Goal: Find specific page/section

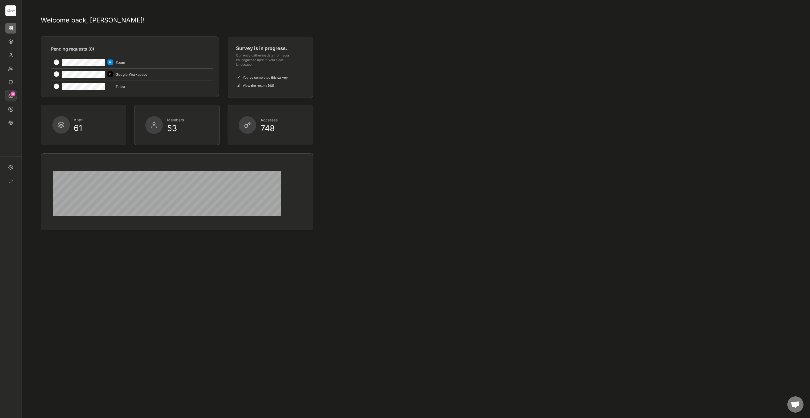
click at [12, 97] on img at bounding box center [10, 95] width 11 height 11
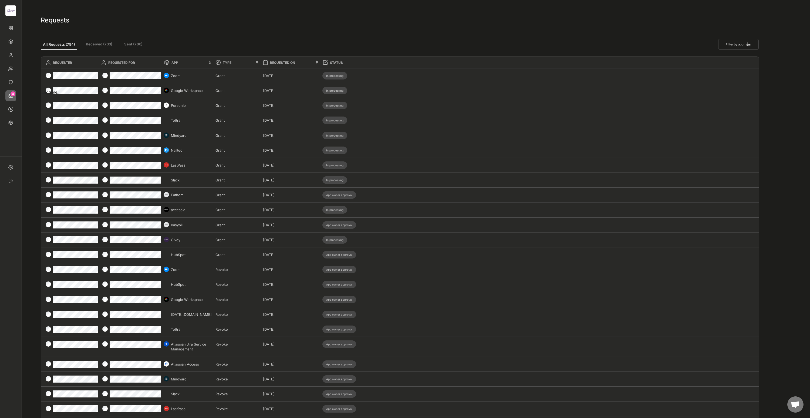
click at [398, 35] on div "All Requests (754) Received (733) Sent (706) Filter by app" at bounding box center [400, 40] width 718 height 17
